Goal: Task Accomplishment & Management: Complete application form

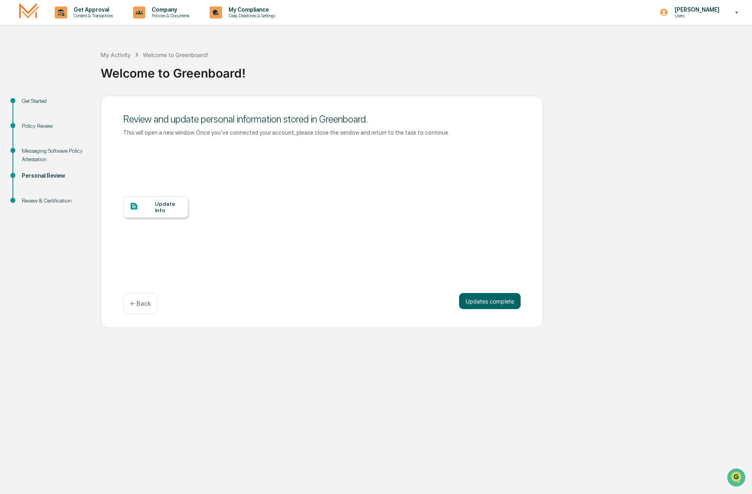
click at [303, 78] on div "Welcome to Greenboard!" at bounding box center [424, 70] width 647 height 21
click at [487, 305] on button "Updates complete" at bounding box center [490, 301] width 62 height 16
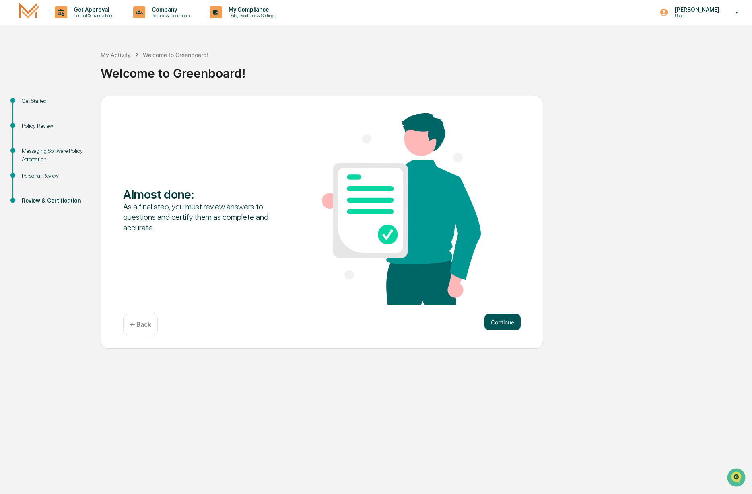
click at [493, 324] on button "Continue" at bounding box center [502, 322] width 36 height 16
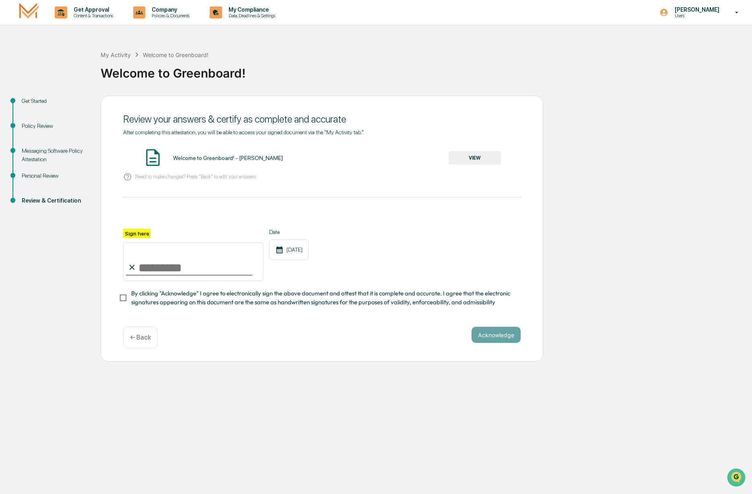
click at [167, 264] on input "Sign here" at bounding box center [193, 262] width 140 height 39
type input "**********"
click at [482, 337] on button "Acknowledge" at bounding box center [496, 335] width 49 height 16
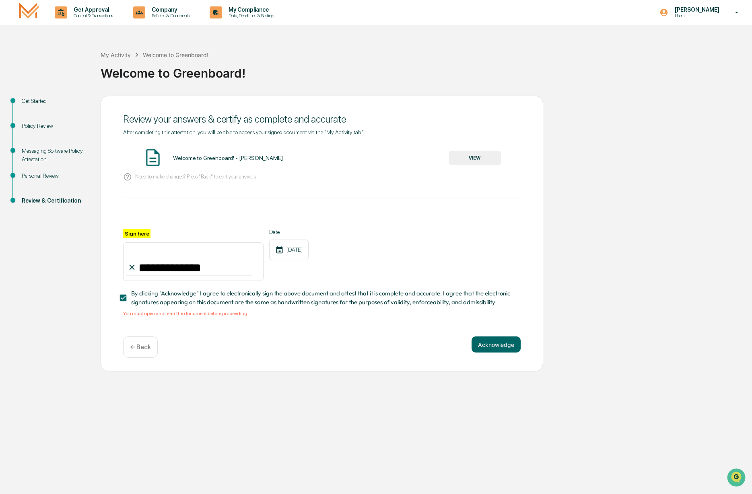
click at [472, 160] on button "VIEW" at bounding box center [475, 158] width 52 height 14
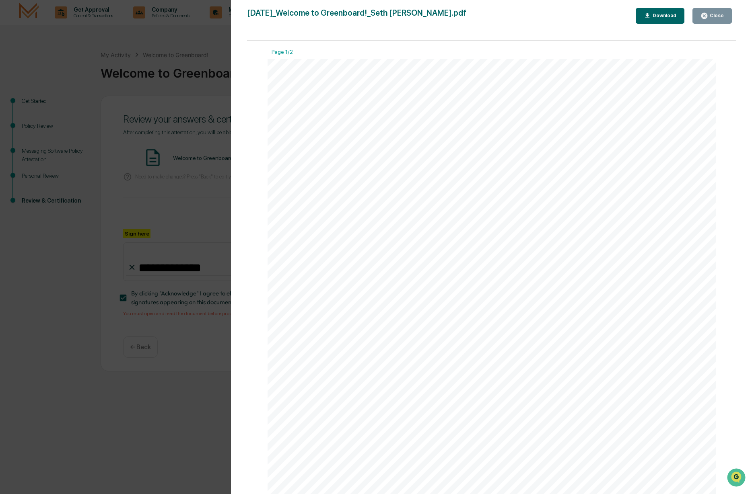
click at [706, 18] on icon "button" at bounding box center [704, 16] width 6 height 6
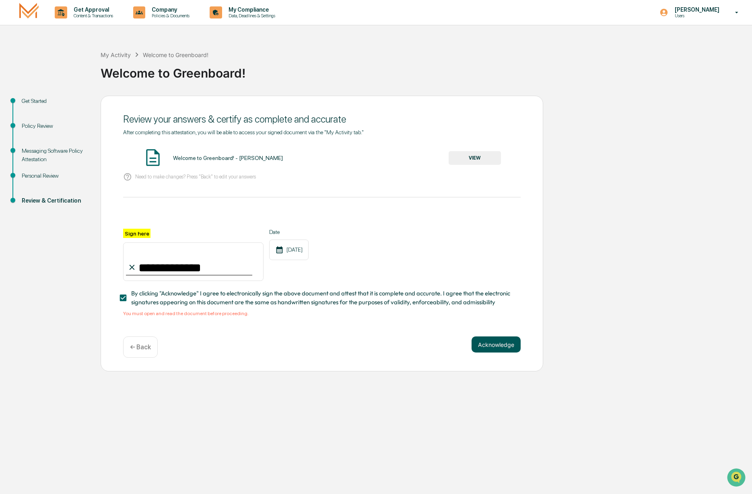
click at [499, 343] on button "Acknowledge" at bounding box center [496, 345] width 49 height 16
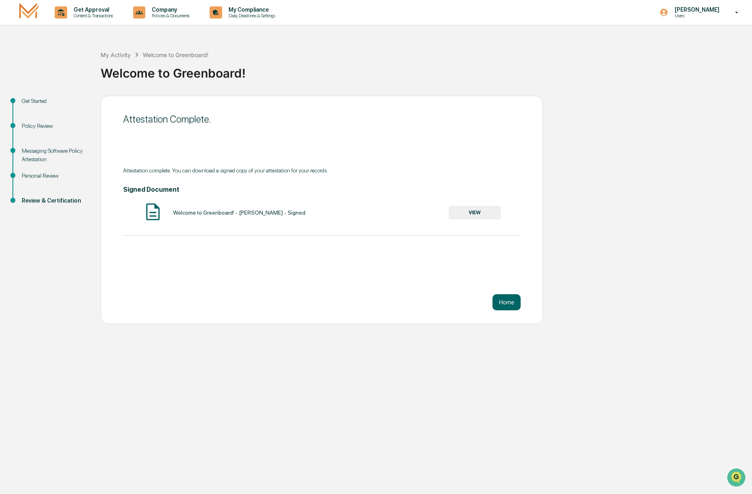
click at [420, 286] on div "Attestation Complete. Attestation complete. You can download a signed copy of y…" at bounding box center [322, 210] width 443 height 229
click at [512, 301] on button "Home" at bounding box center [506, 303] width 28 height 16
